Goal: Task Accomplishment & Management: Use online tool/utility

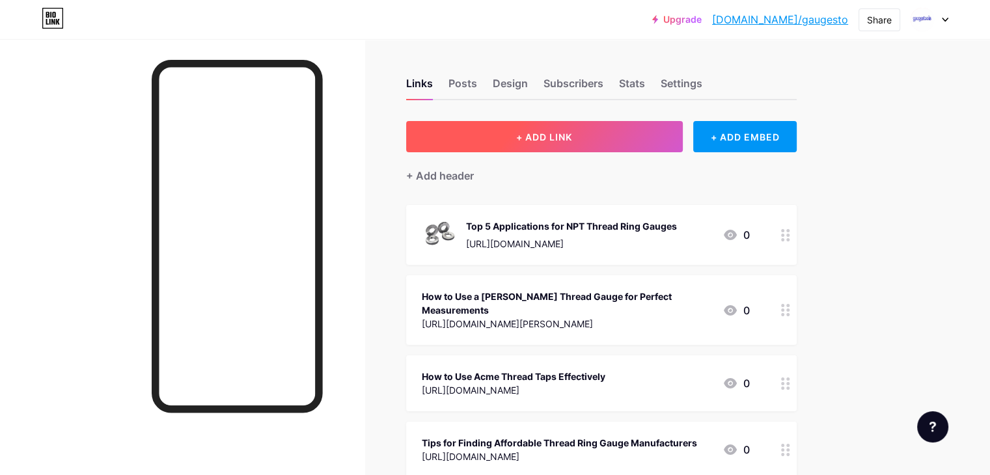
click at [630, 132] on button "+ ADD LINK" at bounding box center [544, 136] width 277 height 31
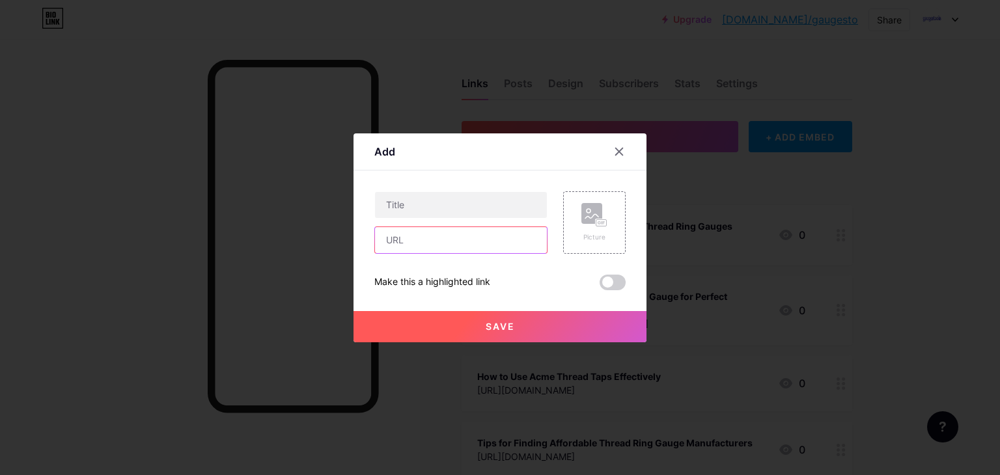
click at [468, 238] on input "text" at bounding box center [461, 240] width 172 height 26
paste input "[URL][DOMAIN_NAME]"
type input "[URL][DOMAIN_NAME]"
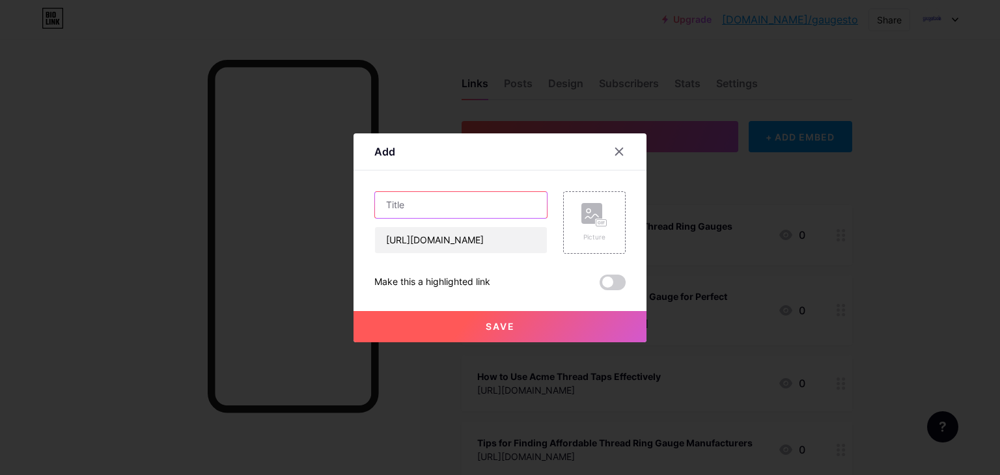
click at [484, 209] on input "text" at bounding box center [461, 205] width 172 height 26
paste input "Why Acme Thread Taps Are Still Relevant in Modern Manufacturing"
type input "Why Acme Thread Taps Are Still Relevant in Modern Manufacturing"
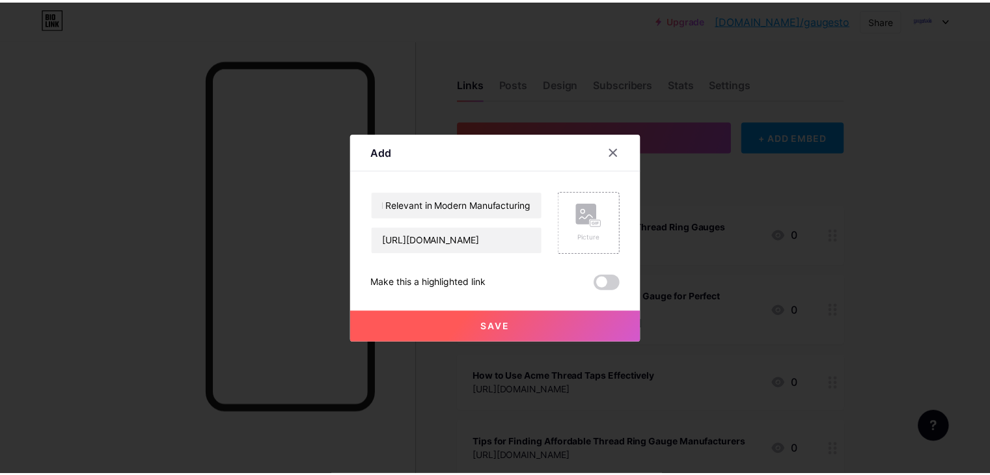
scroll to position [0, 0]
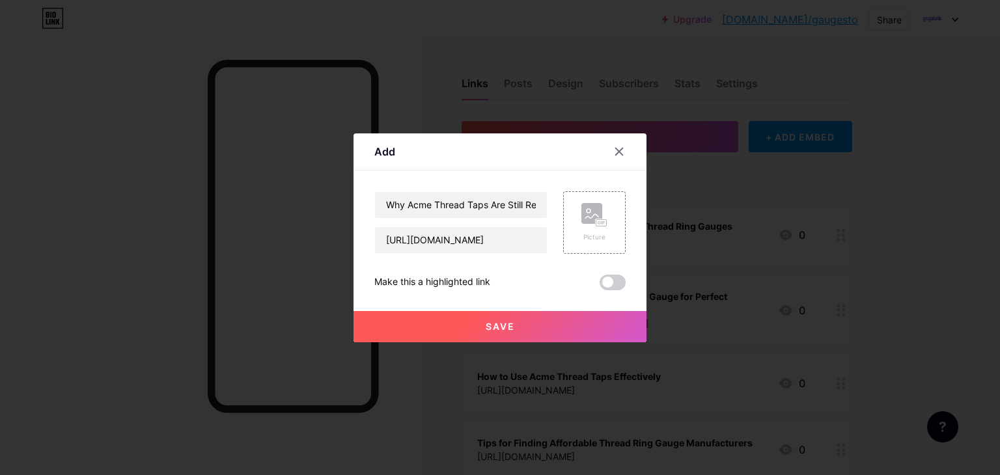
click at [528, 326] on button "Save" at bounding box center [500, 326] width 293 height 31
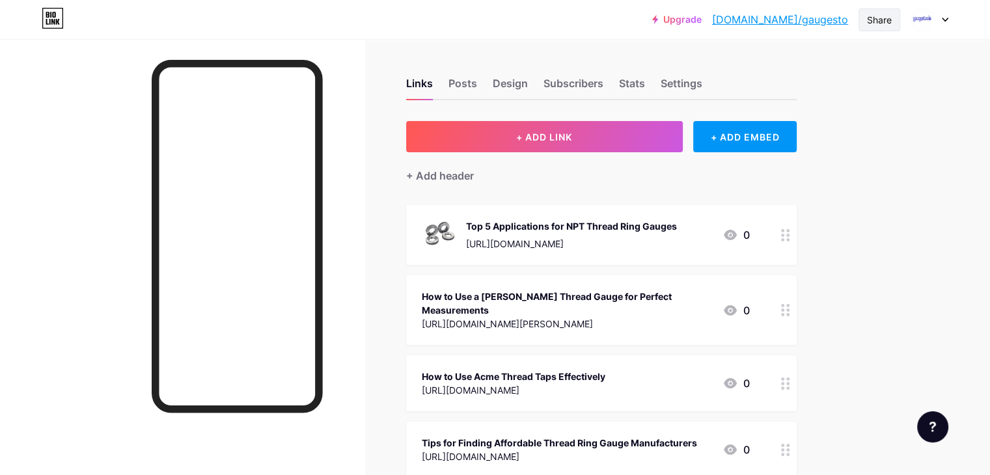
click at [867, 18] on div "Share" at bounding box center [879, 20] width 25 height 14
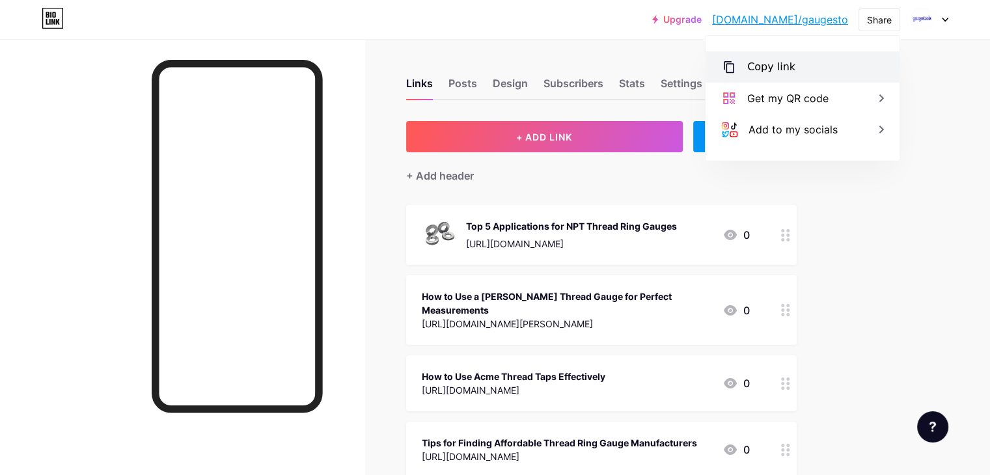
click at [789, 63] on div "Copy link" at bounding box center [772, 67] width 48 height 16
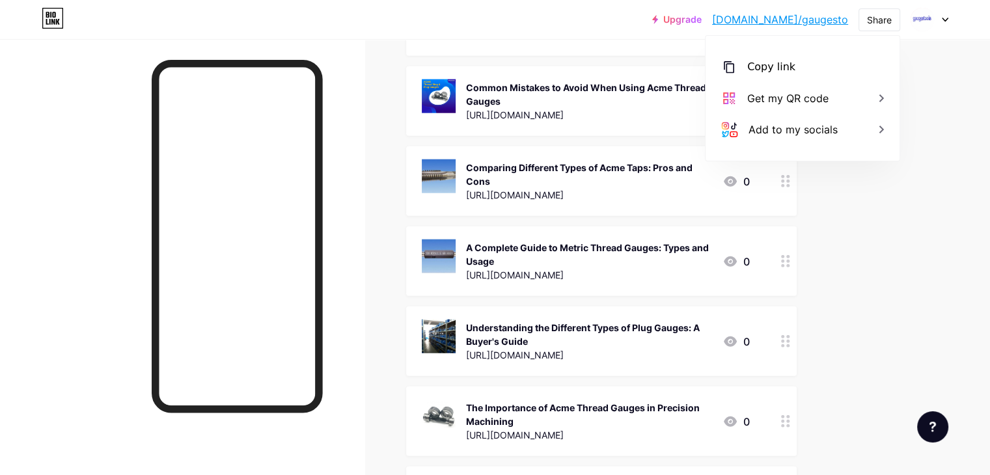
scroll to position [3207, 0]
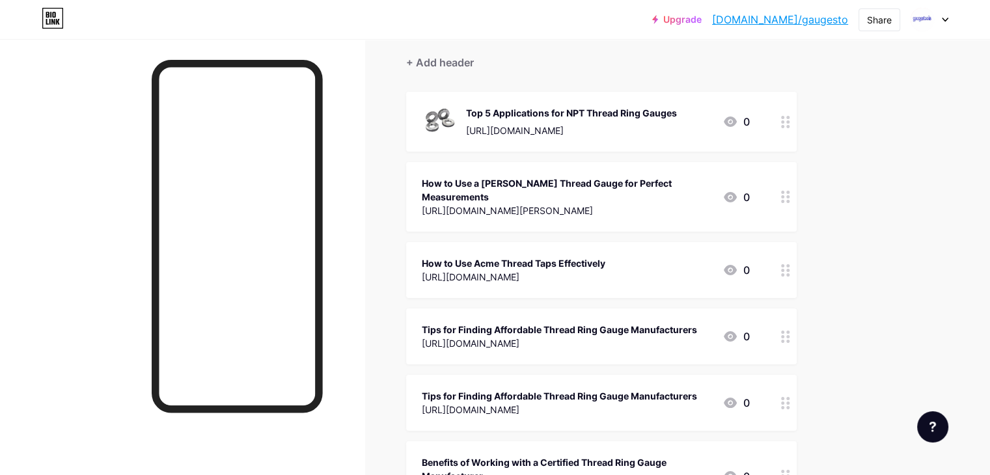
scroll to position [0, 0]
